Goal: Task Accomplishment & Management: Use online tool/utility

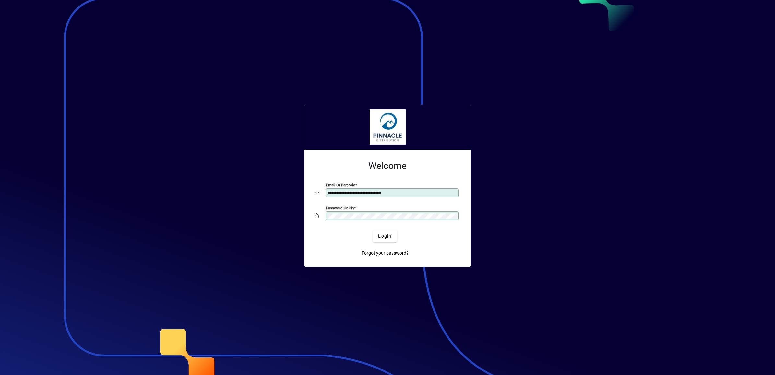
click at [336, 192] on input "**********" at bounding box center [392, 192] width 131 height 5
click at [334, 192] on input "**********" at bounding box center [392, 192] width 131 height 5
type input "**********"
click at [387, 232] on span "submit" at bounding box center [385, 236] width 24 height 16
